Goal: Transaction & Acquisition: Book appointment/travel/reservation

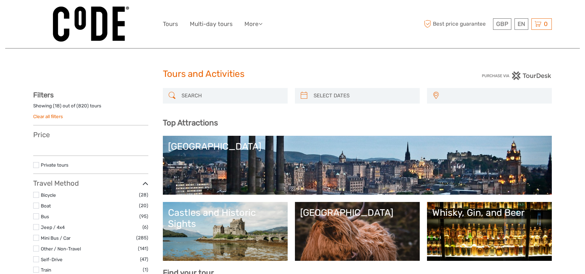
select select
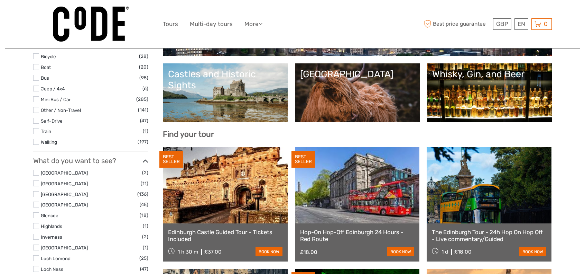
select select
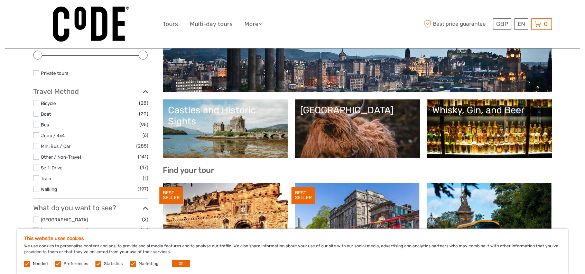
scroll to position [104, 0]
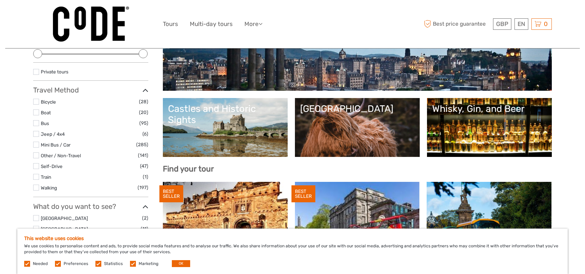
click at [345, 141] on link "[GEOGRAPHIC_DATA]" at bounding box center [357, 127] width 115 height 48
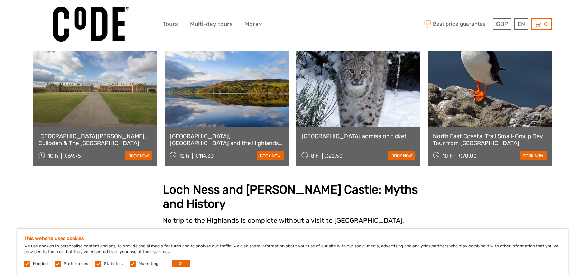
scroll to position [484, 0]
